Goal: Register for event/course

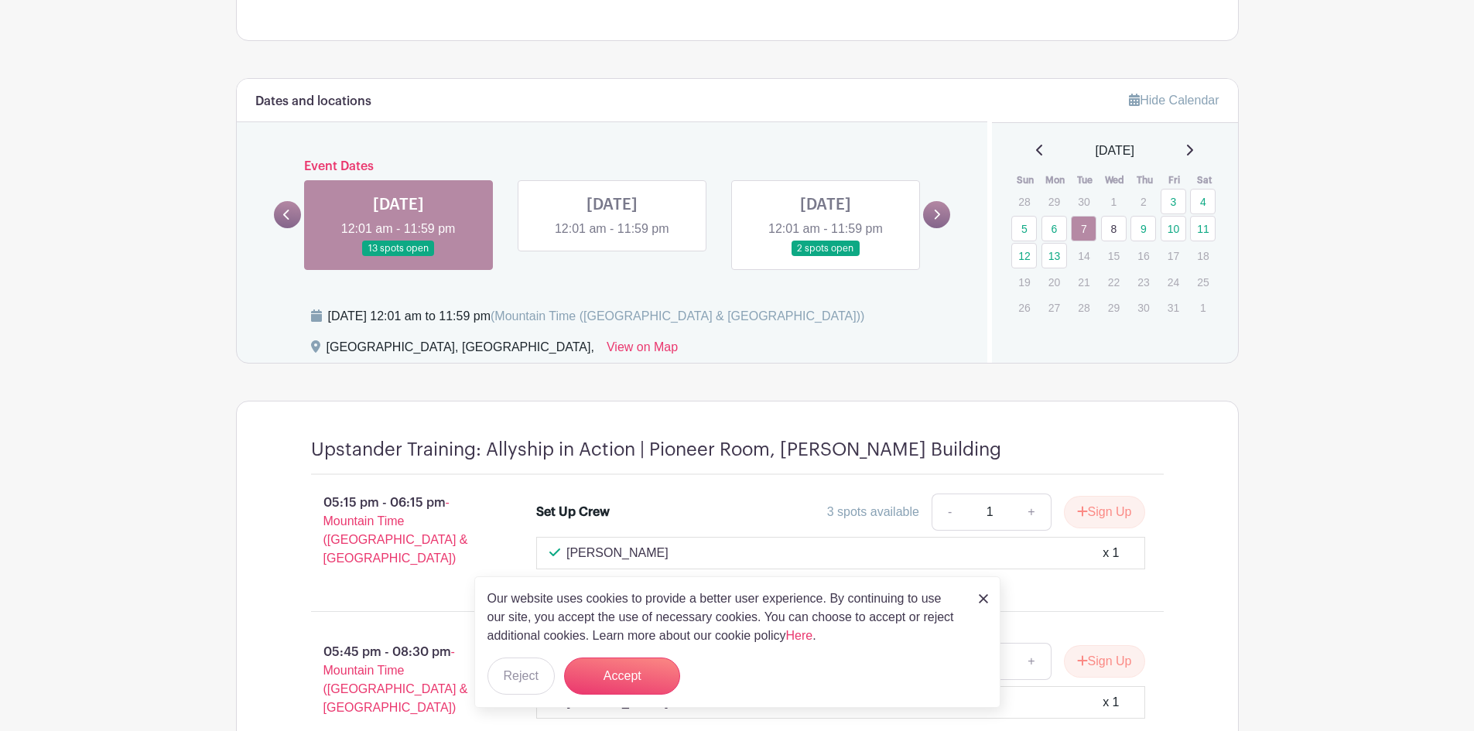
scroll to position [1006, 0]
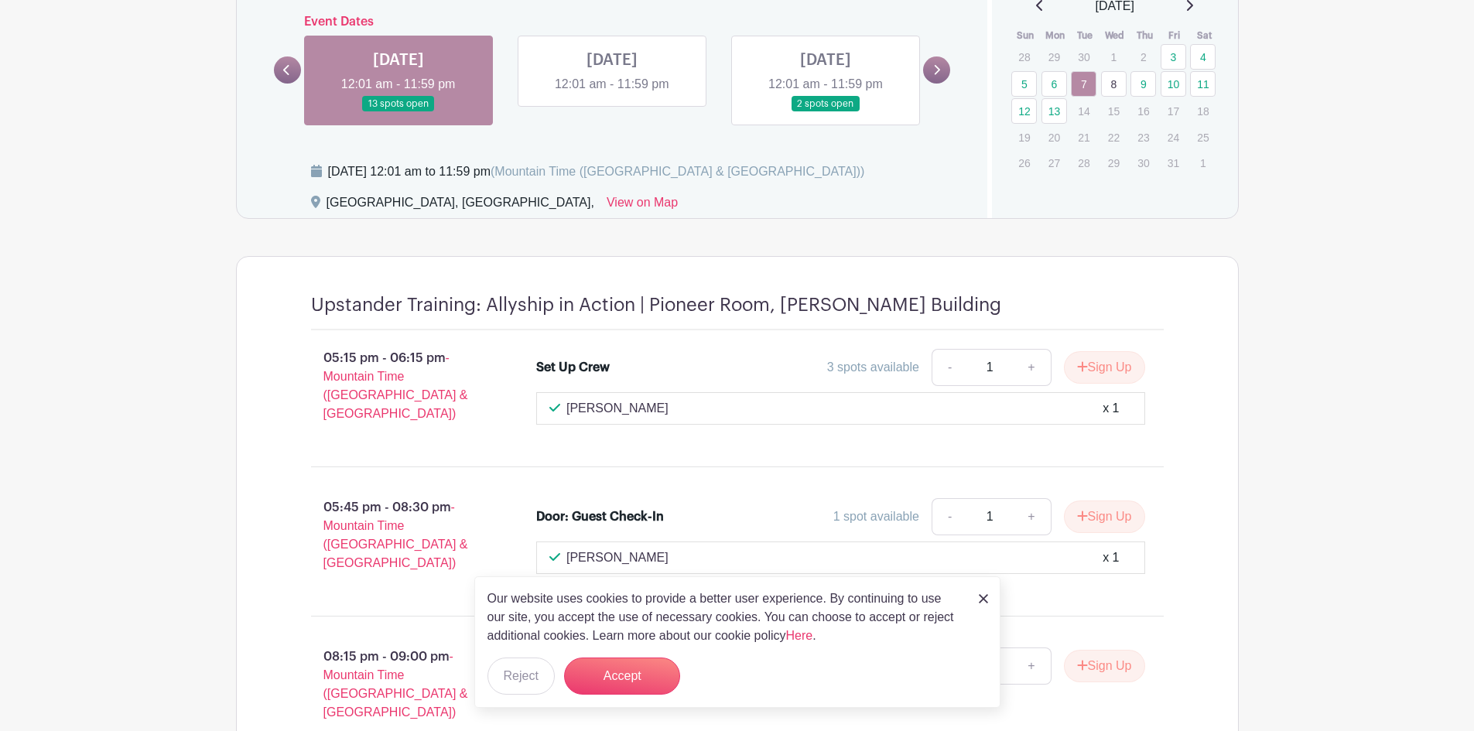
click at [985, 594] on img at bounding box center [983, 598] width 9 height 9
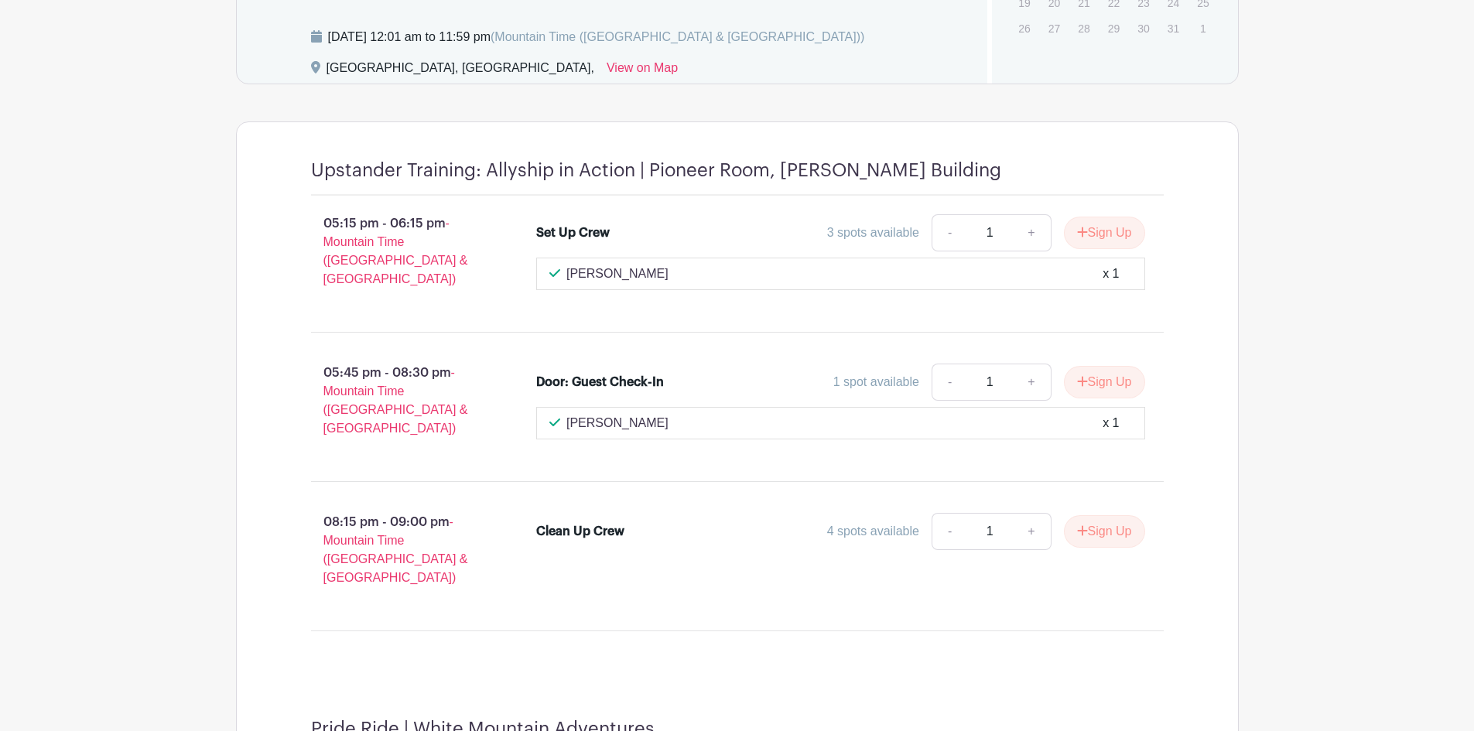
scroll to position [901, 0]
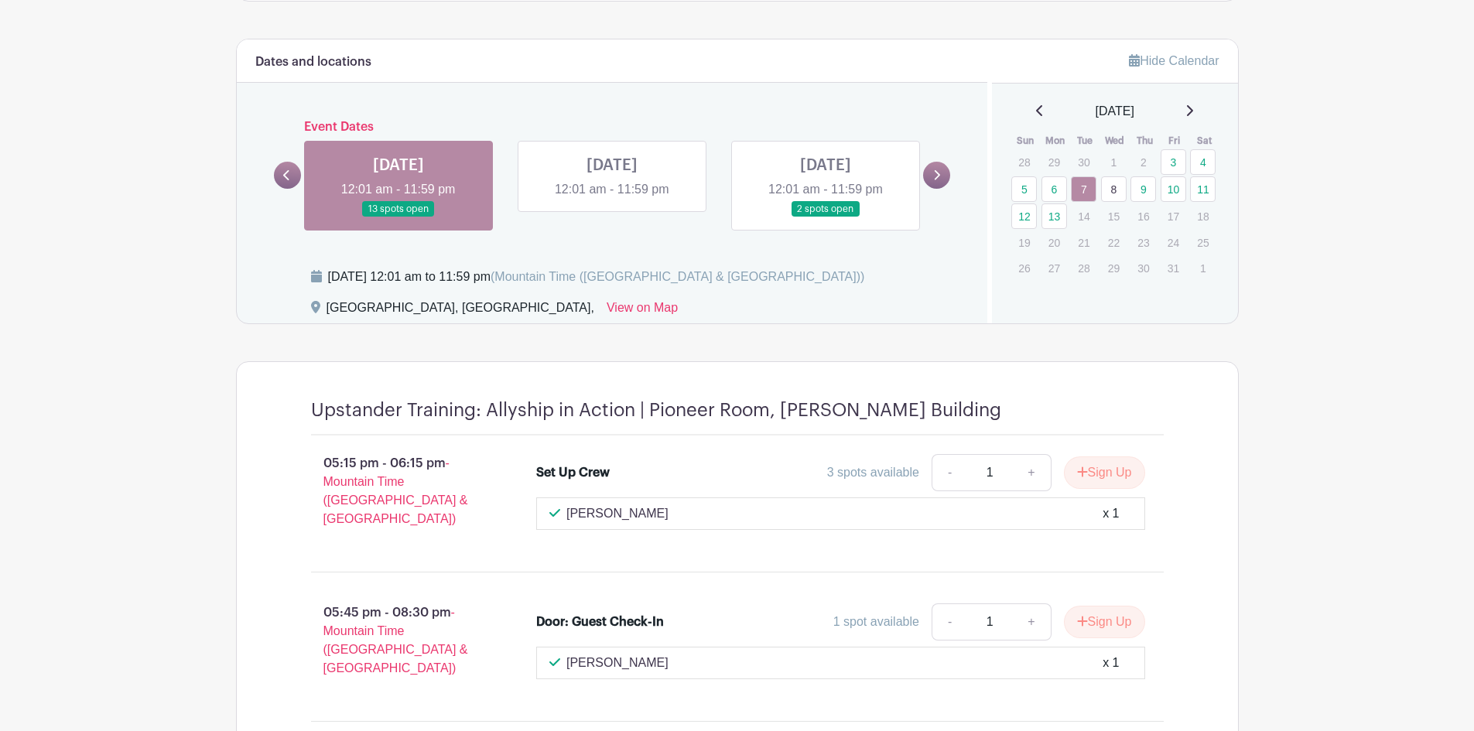
click at [612, 199] on link at bounding box center [612, 199] width 0 height 0
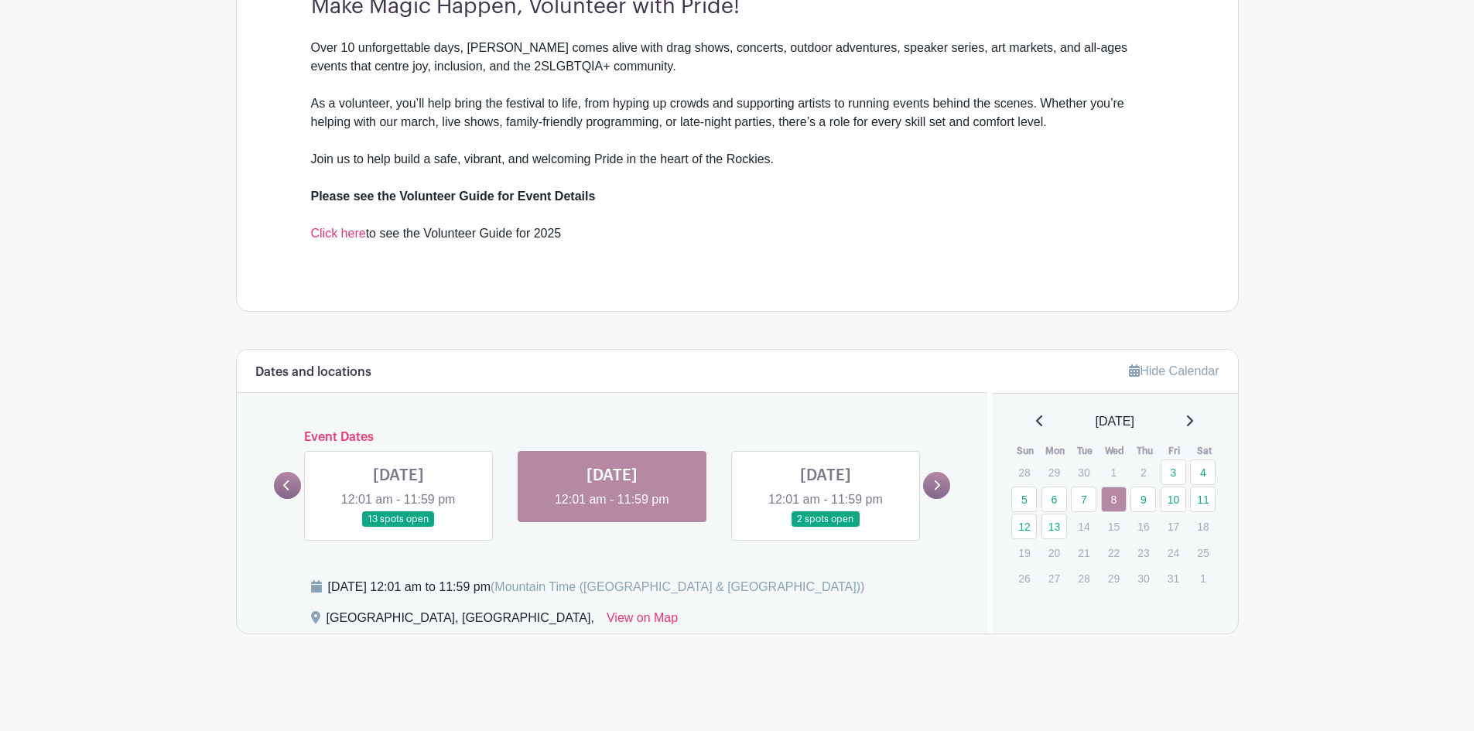
scroll to position [590, 0]
click at [826, 528] on link at bounding box center [826, 528] width 0 height 0
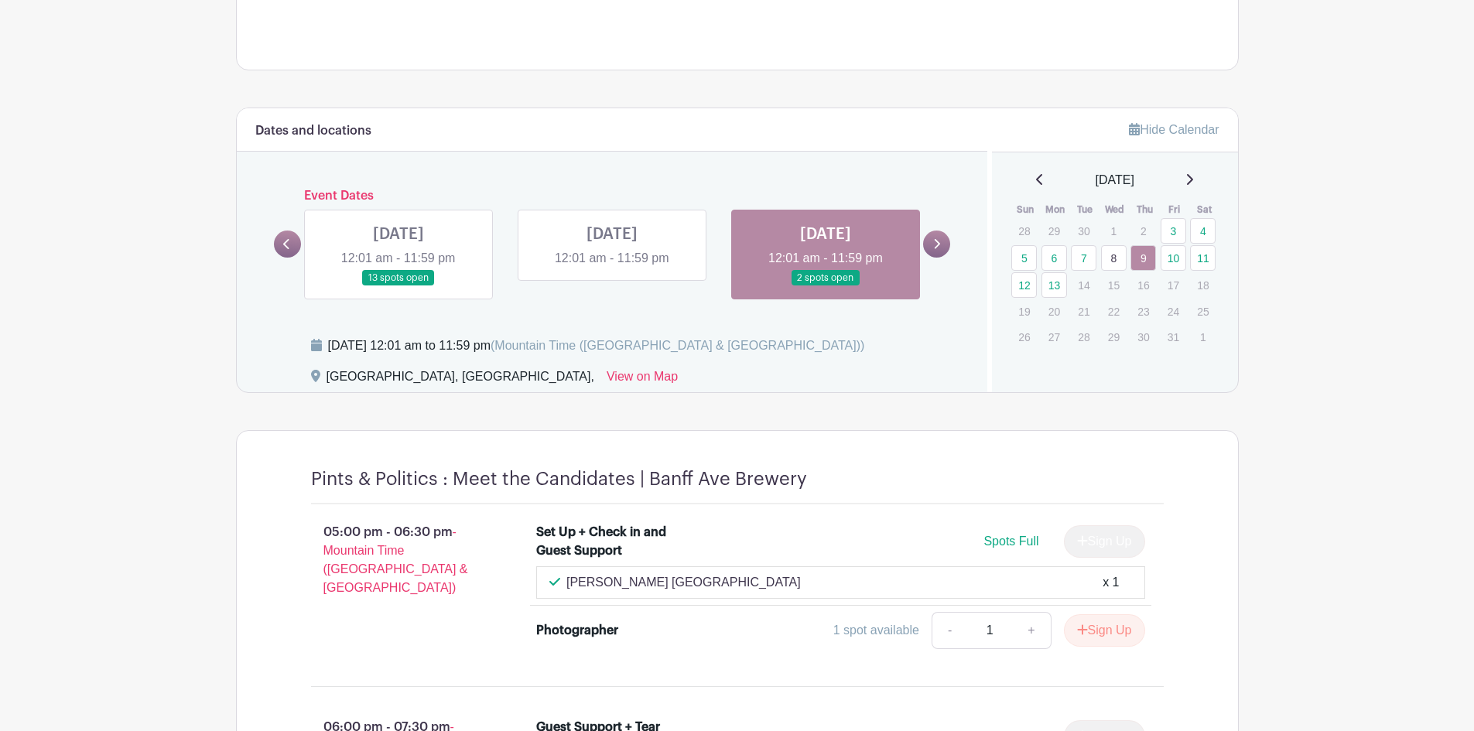
scroll to position [820, 0]
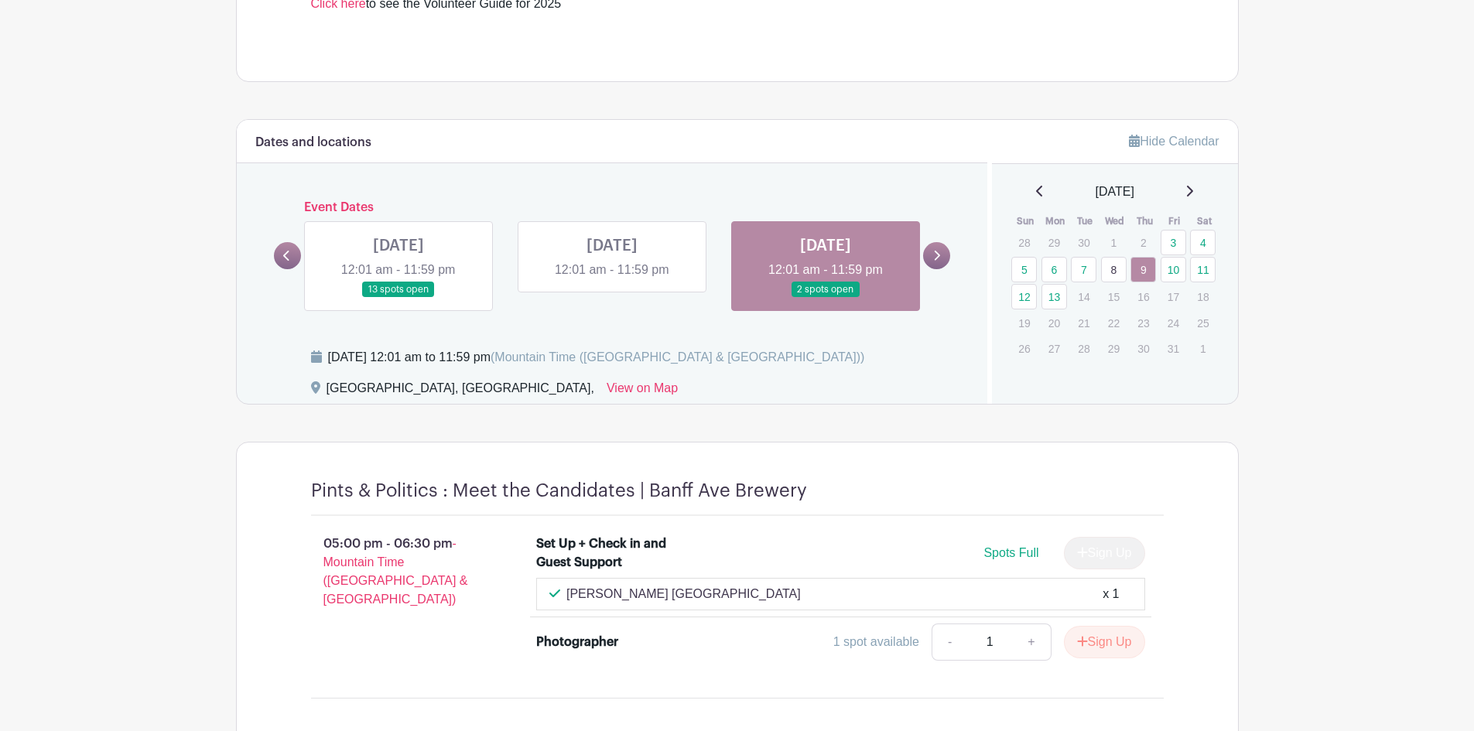
click at [939, 251] on icon at bounding box center [936, 256] width 7 height 12
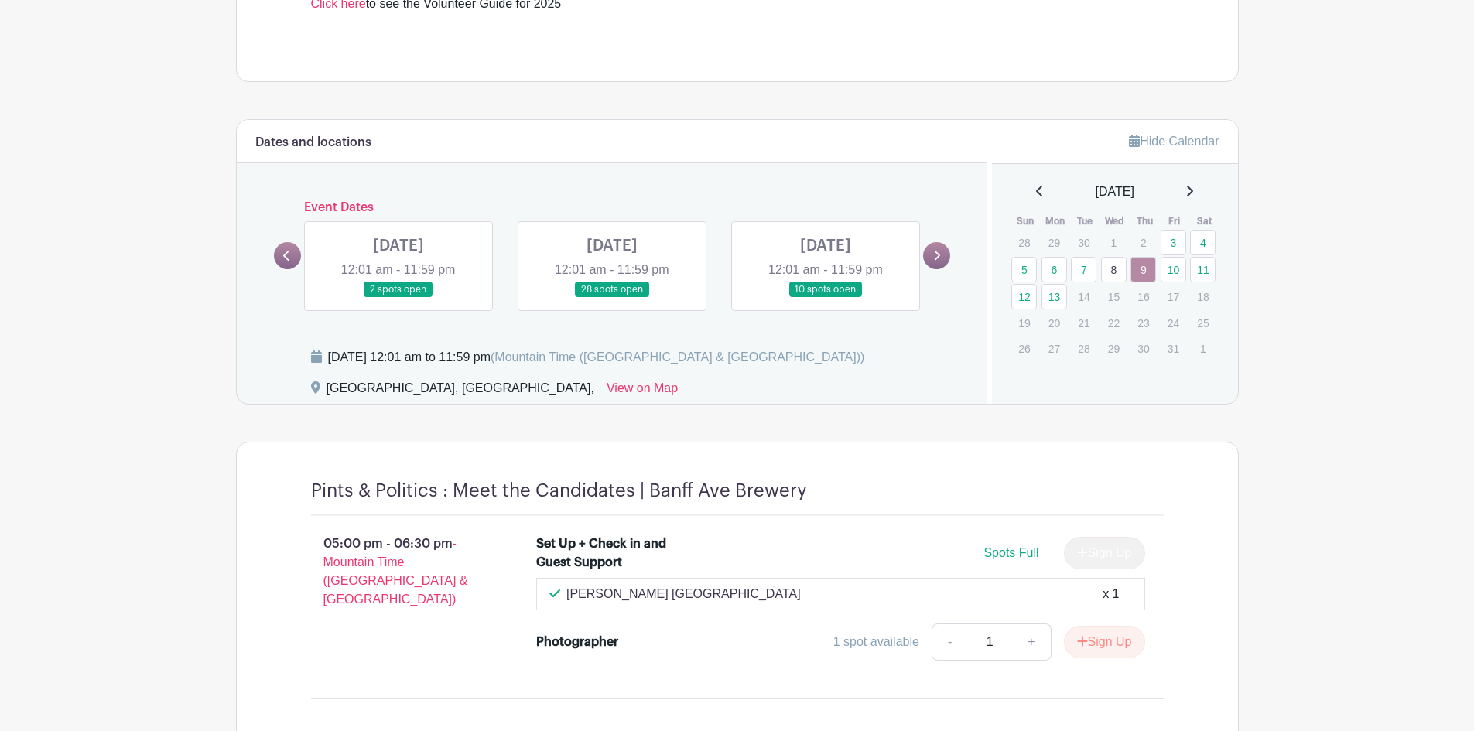
click at [398, 298] on link at bounding box center [398, 298] width 0 height 0
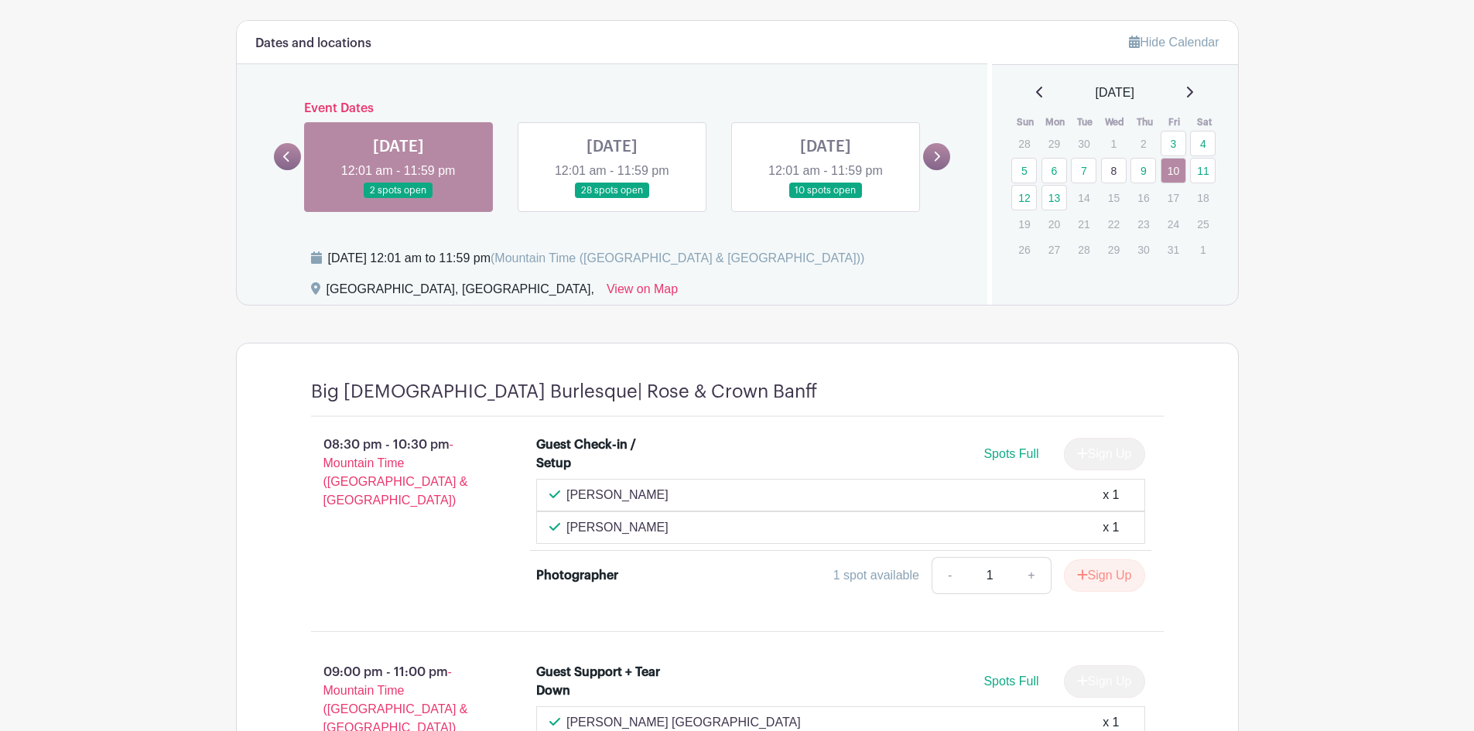
scroll to position [918, 0]
click at [612, 200] on link at bounding box center [612, 200] width 0 height 0
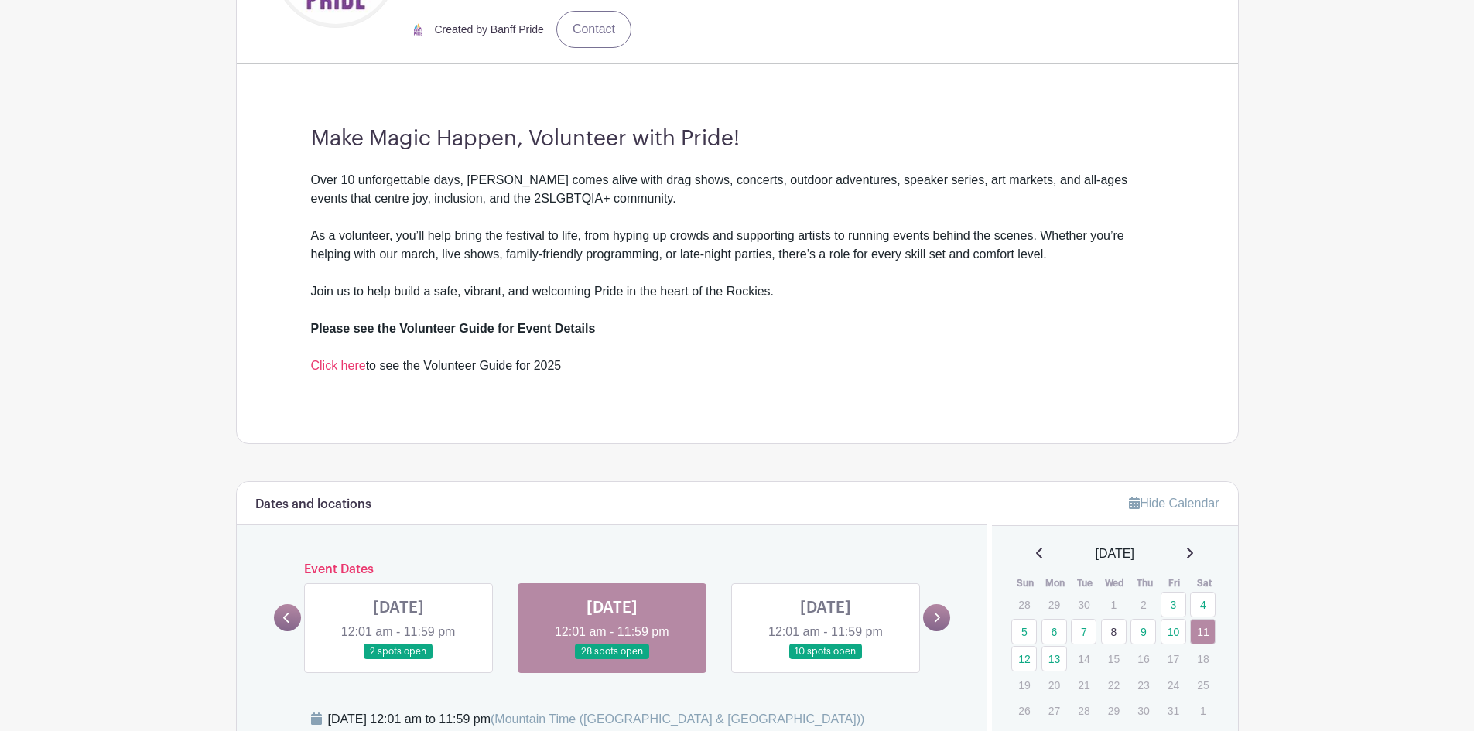
scroll to position [652, 0]
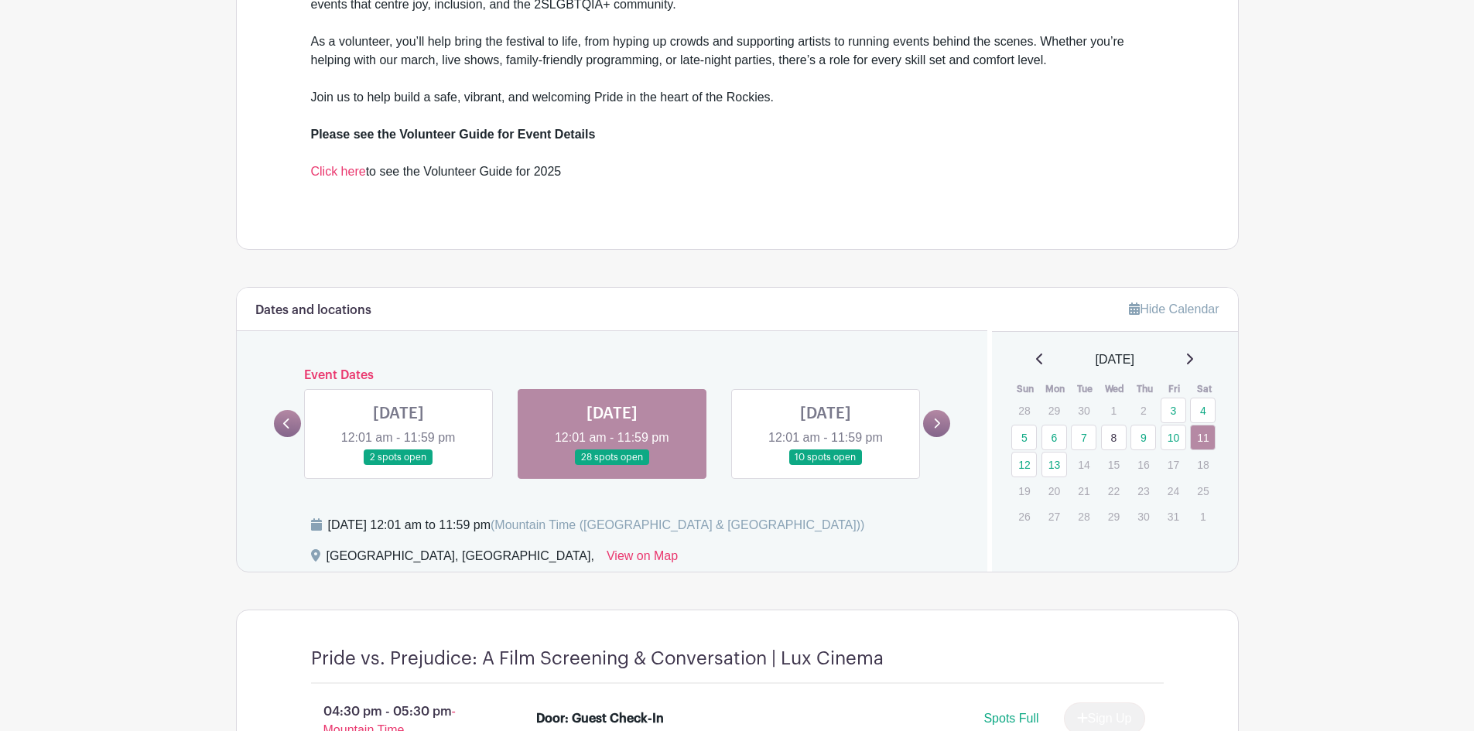
click at [826, 466] on link at bounding box center [826, 466] width 0 height 0
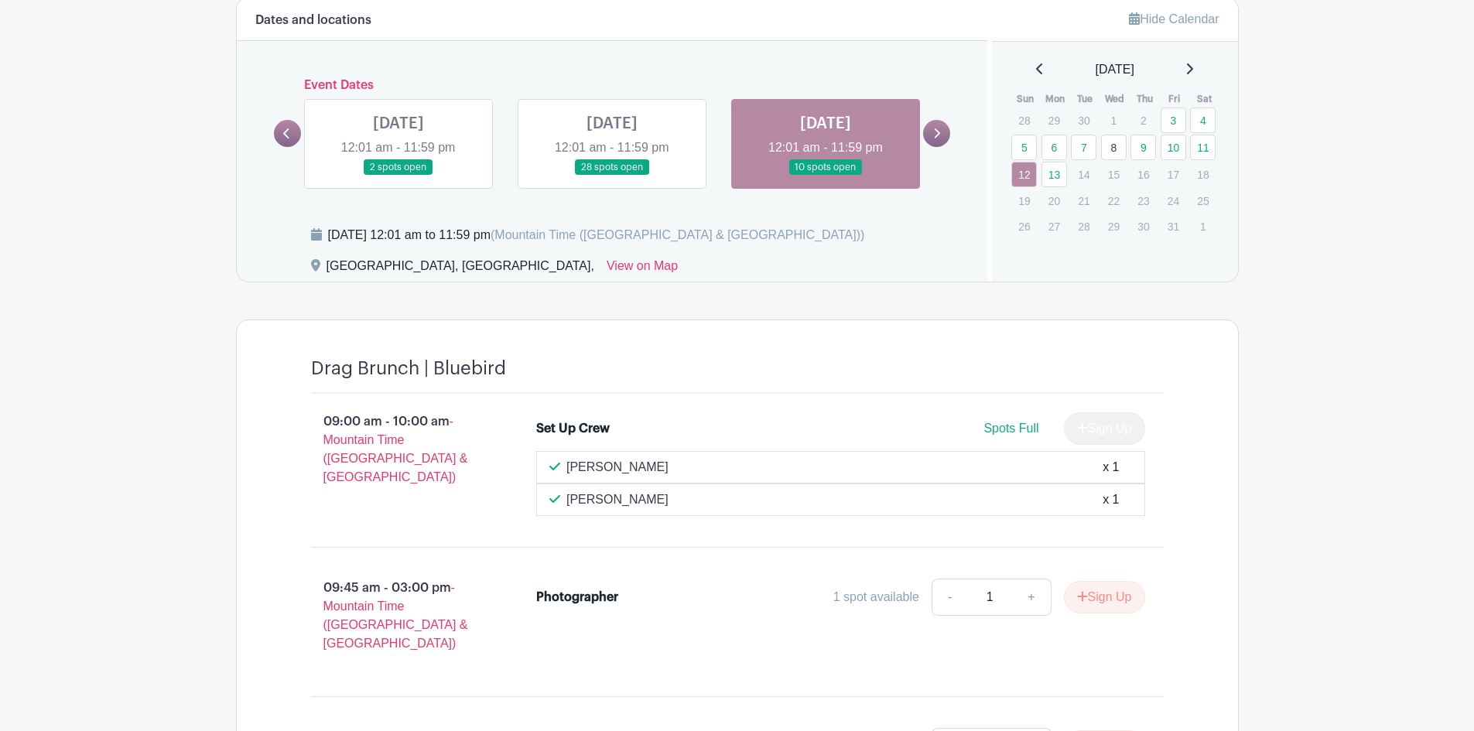
scroll to position [706, 0]
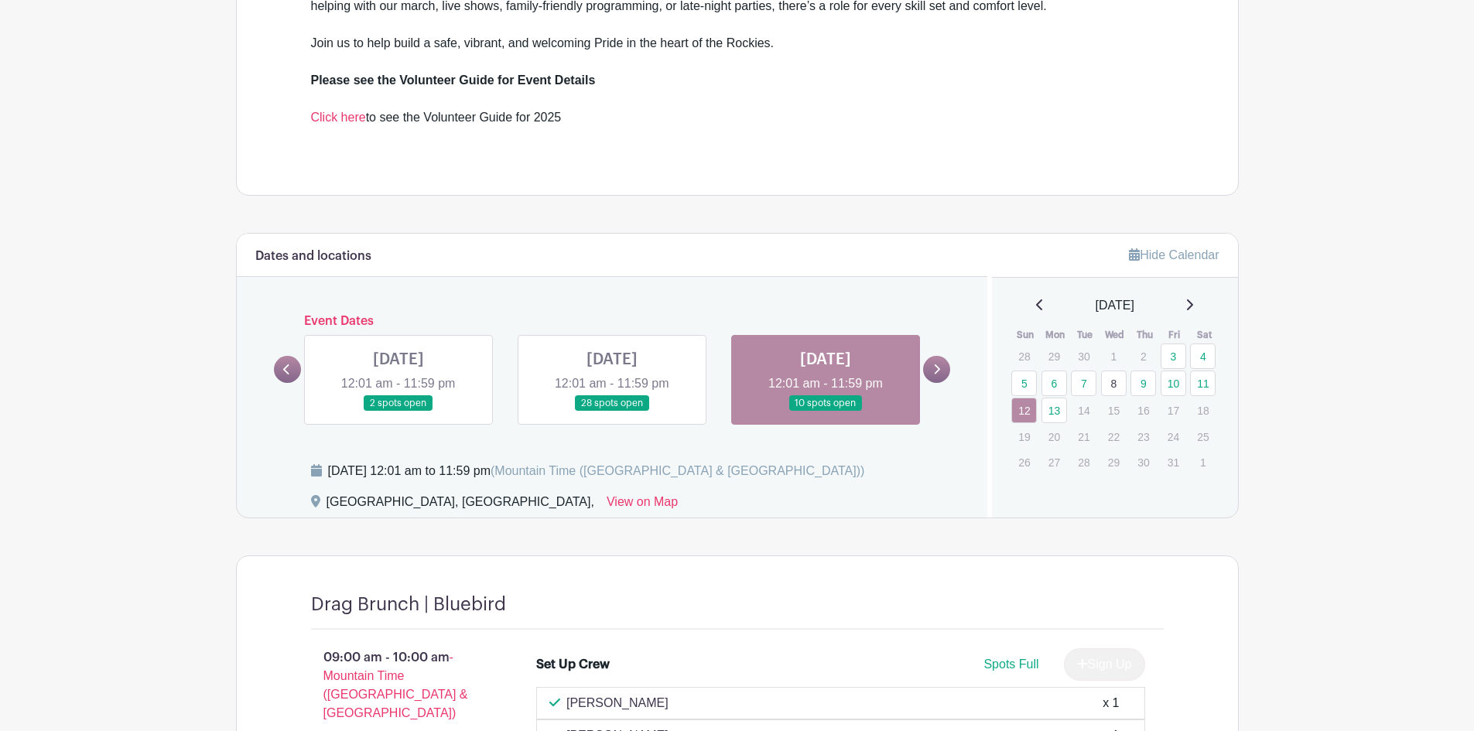
click at [927, 368] on link at bounding box center [936, 369] width 27 height 27
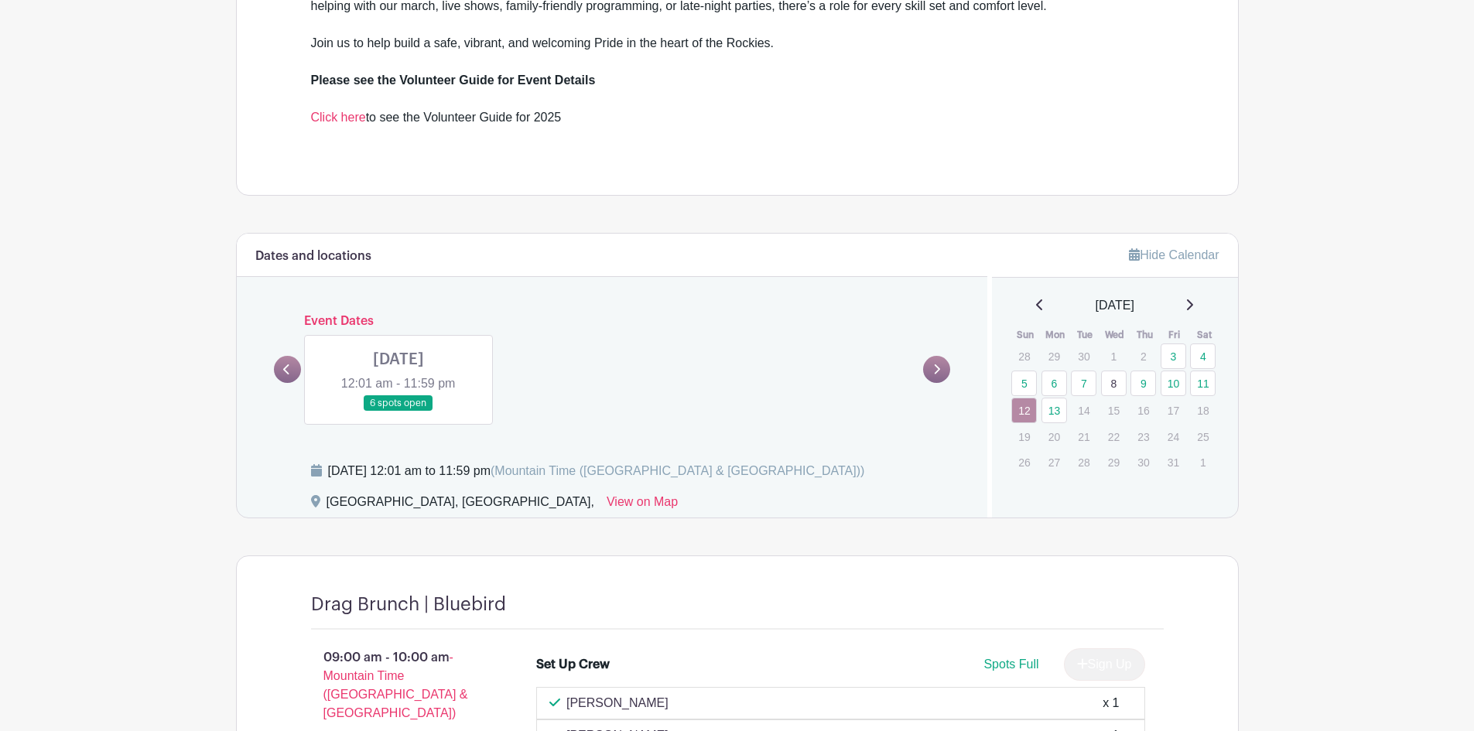
click at [398, 412] on link at bounding box center [398, 412] width 0 height 0
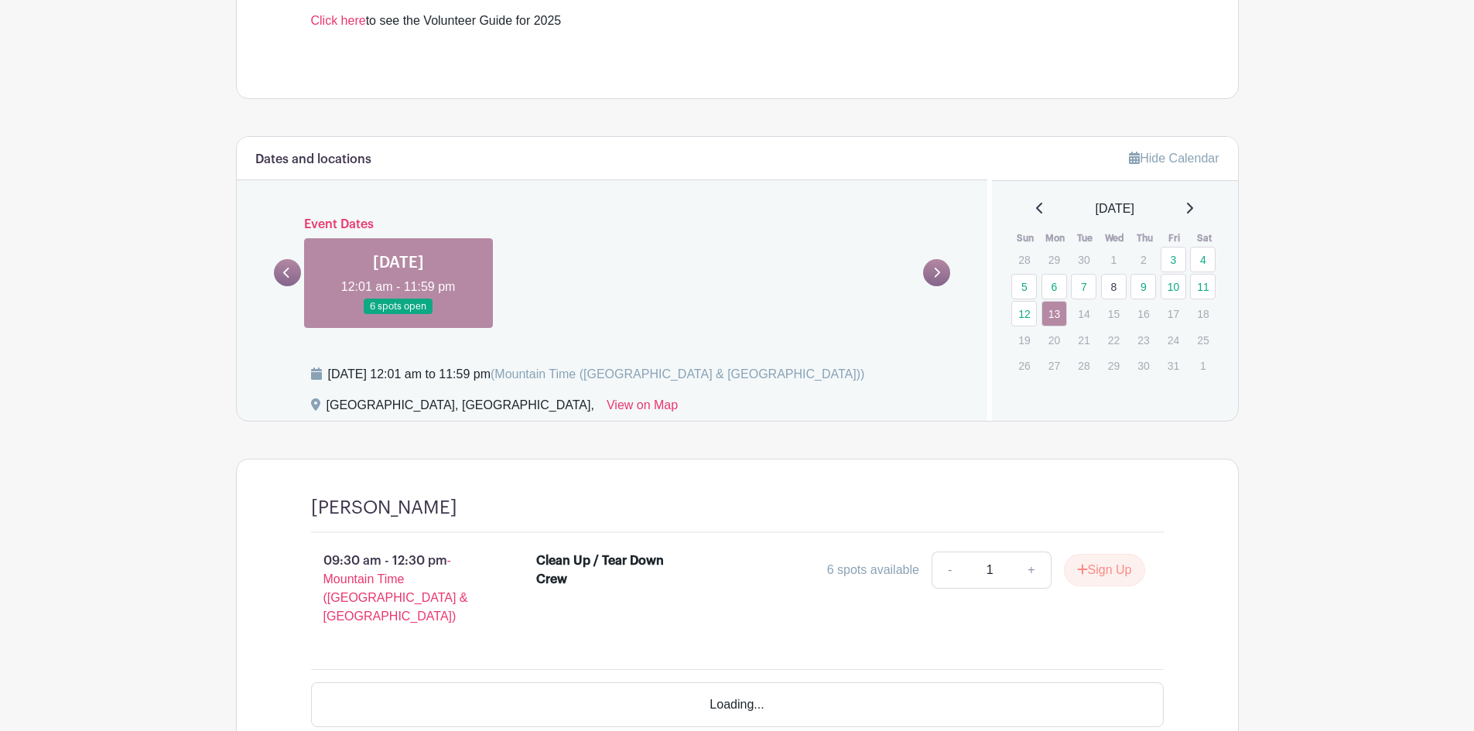
scroll to position [870, 0]
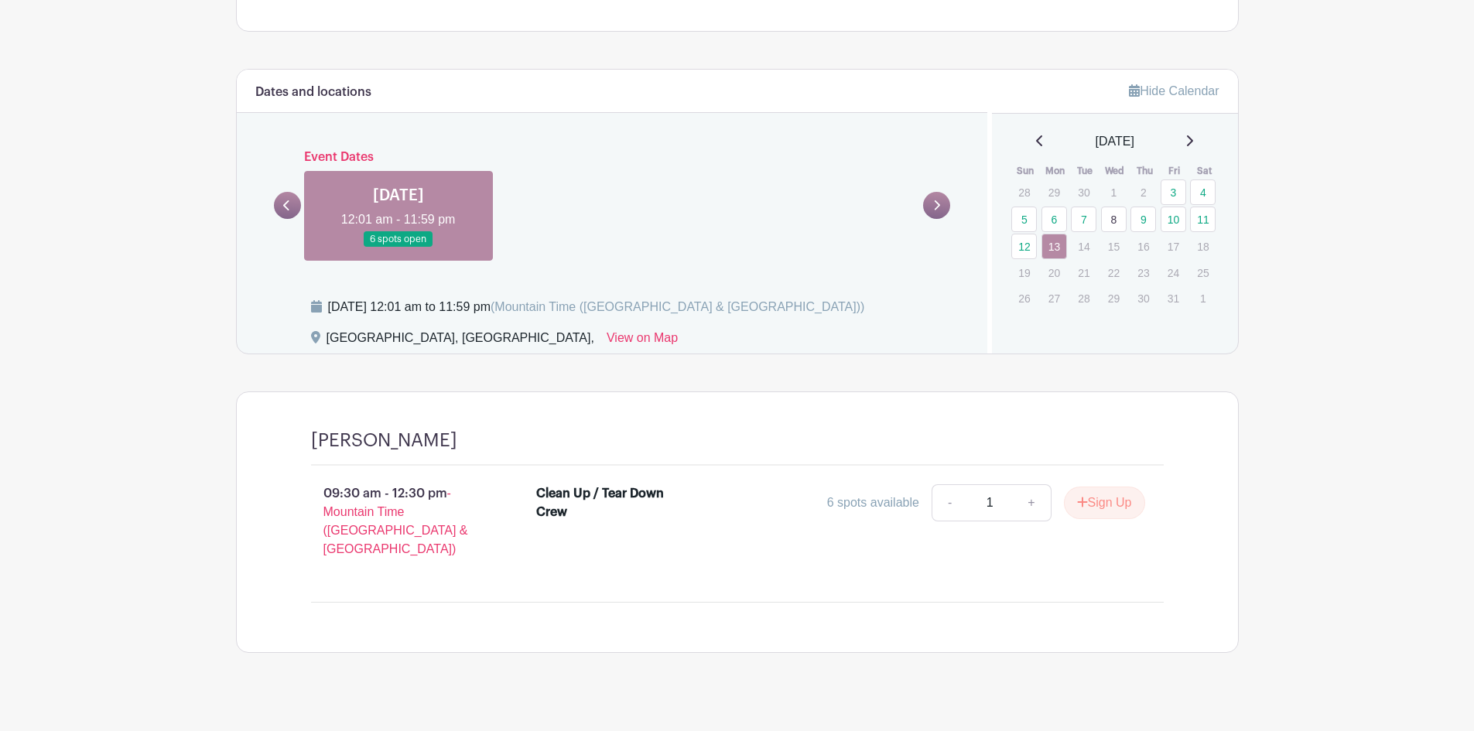
click at [282, 203] on link at bounding box center [287, 205] width 27 height 27
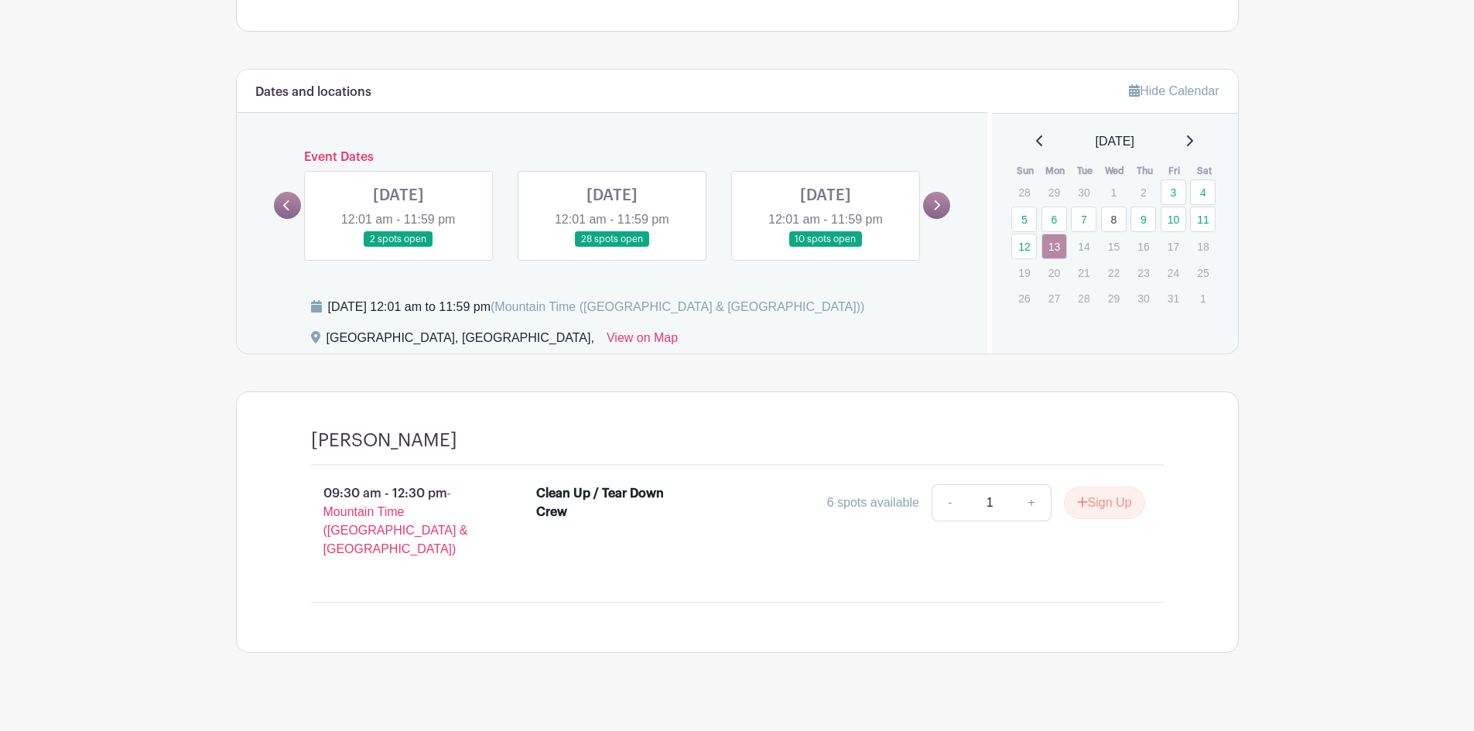
click at [612, 248] on link at bounding box center [612, 248] width 0 height 0
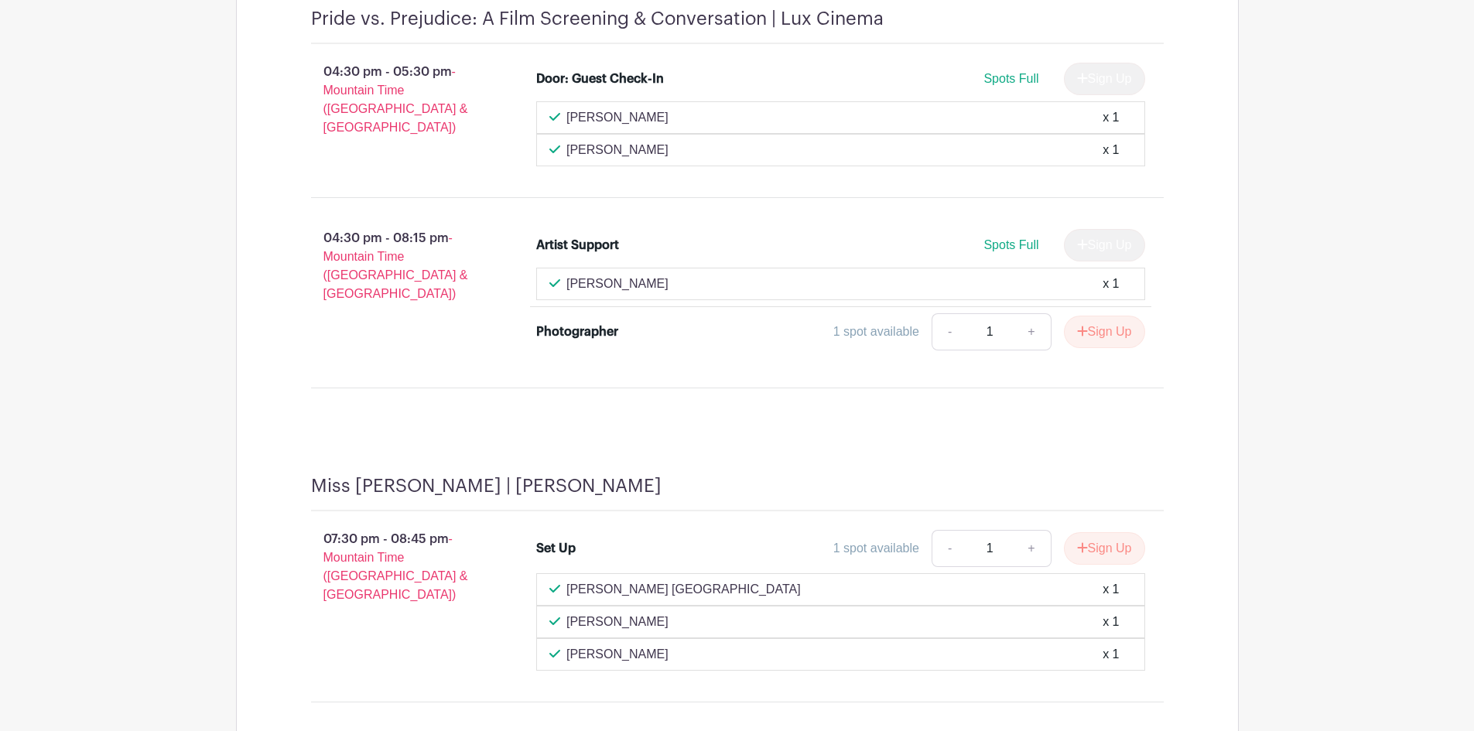
scroll to position [1271, 0]
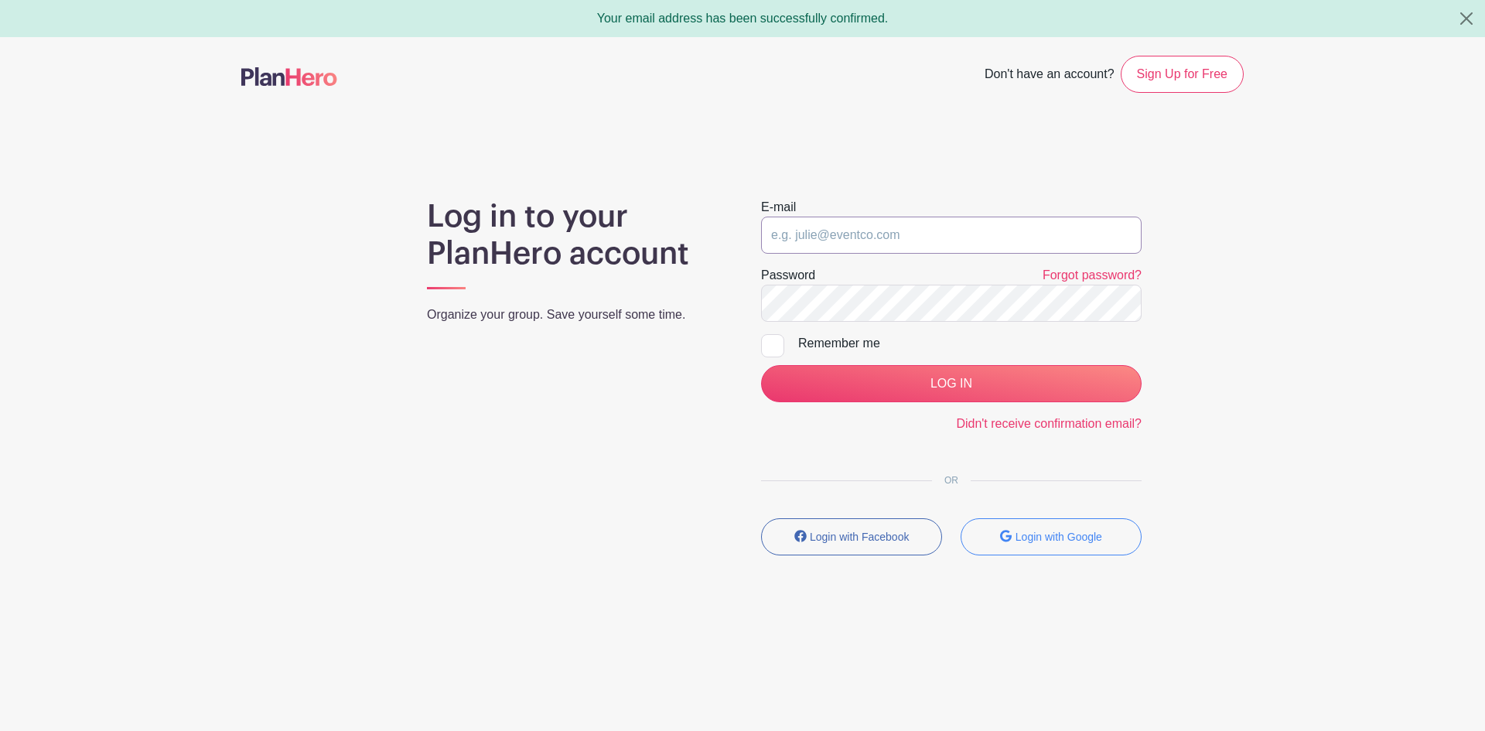
click at [897, 226] on input "email" at bounding box center [951, 235] width 381 height 37
type input "[EMAIL_ADDRESS][DOMAIN_NAME]"
click at [761, 365] on input "LOG IN" at bounding box center [951, 383] width 381 height 37
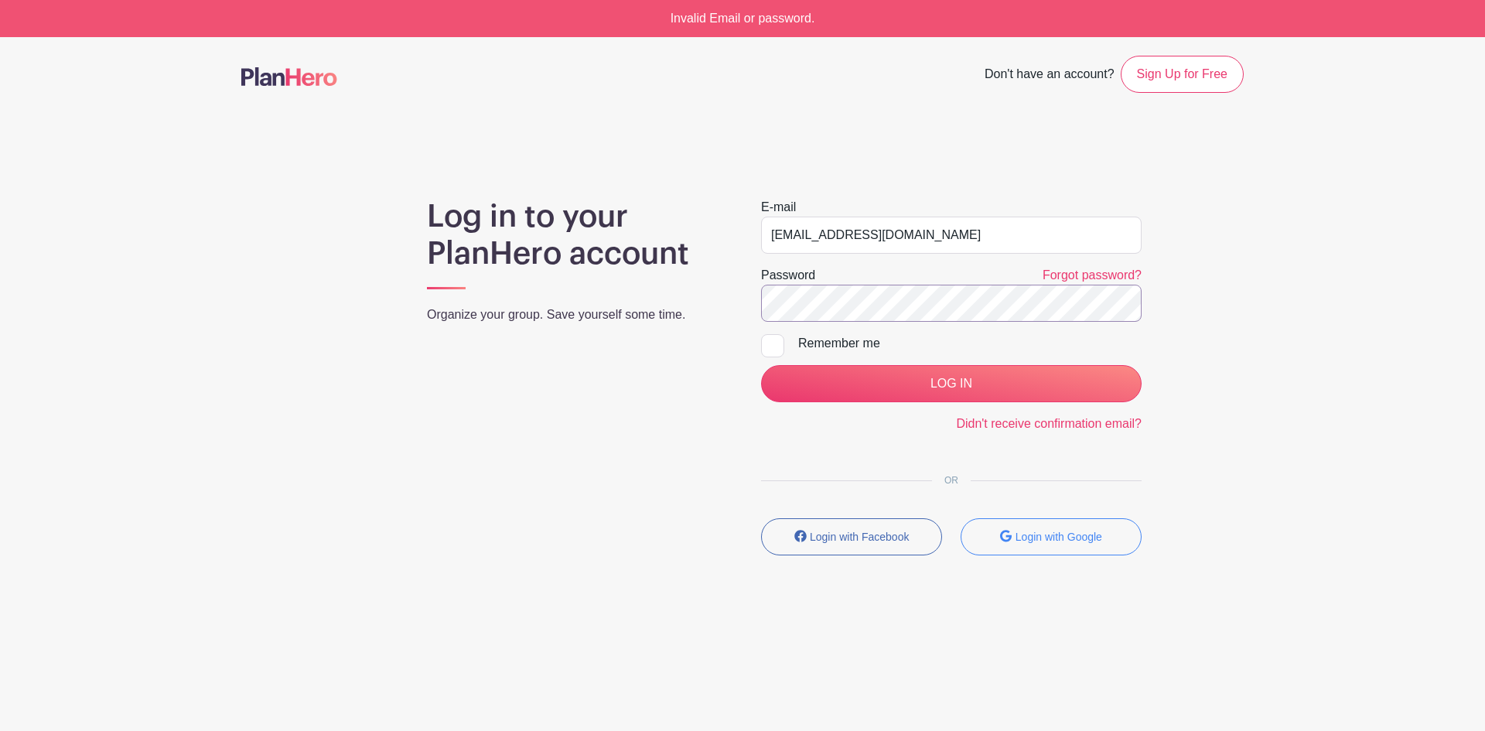
click at [761, 365] on input "LOG IN" at bounding box center [951, 383] width 381 height 37
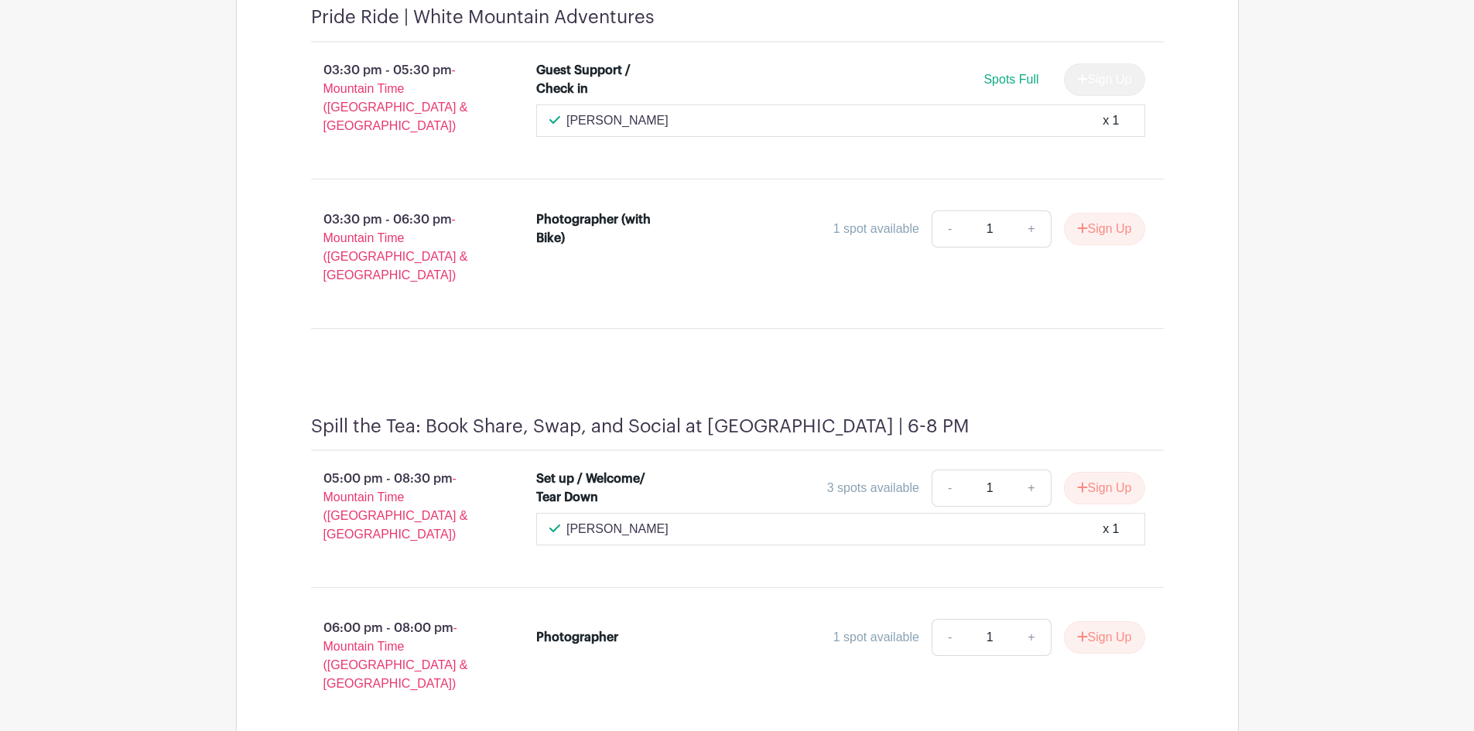
scroll to position [1888, 0]
